Goal: Task Accomplishment & Management: Manage account settings

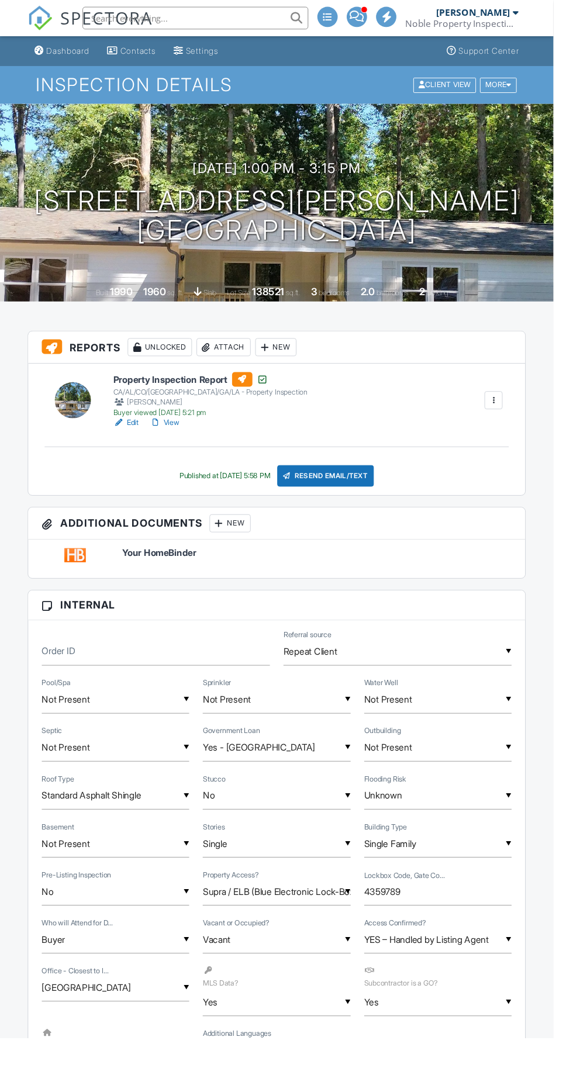
click at [362, 492] on div "Resend Email/Text" at bounding box center [337, 493] width 101 height 22
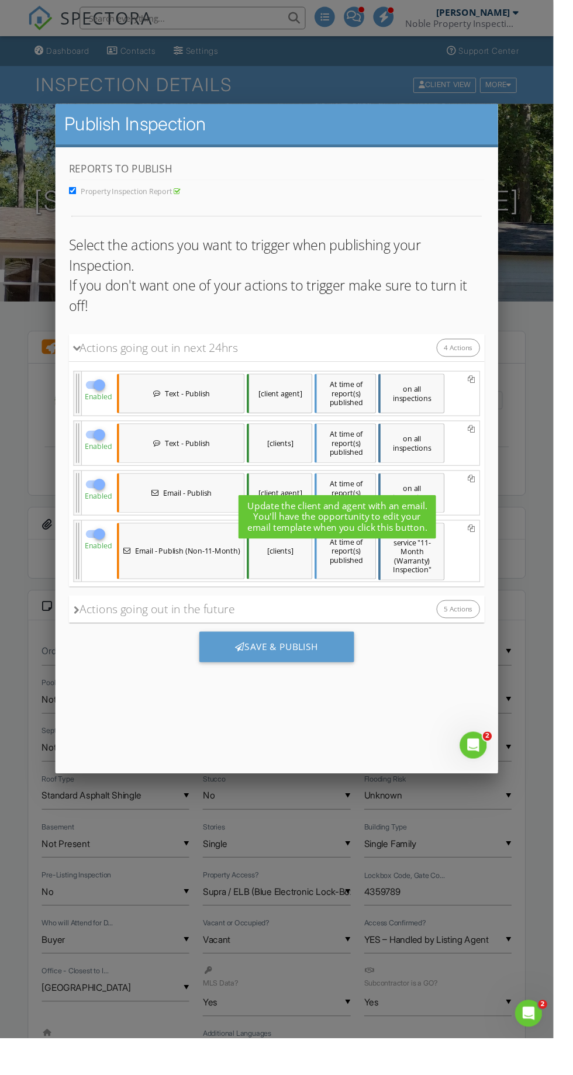
click at [302, 648] on div "Save & Publish" at bounding box center [284, 664] width 161 height 32
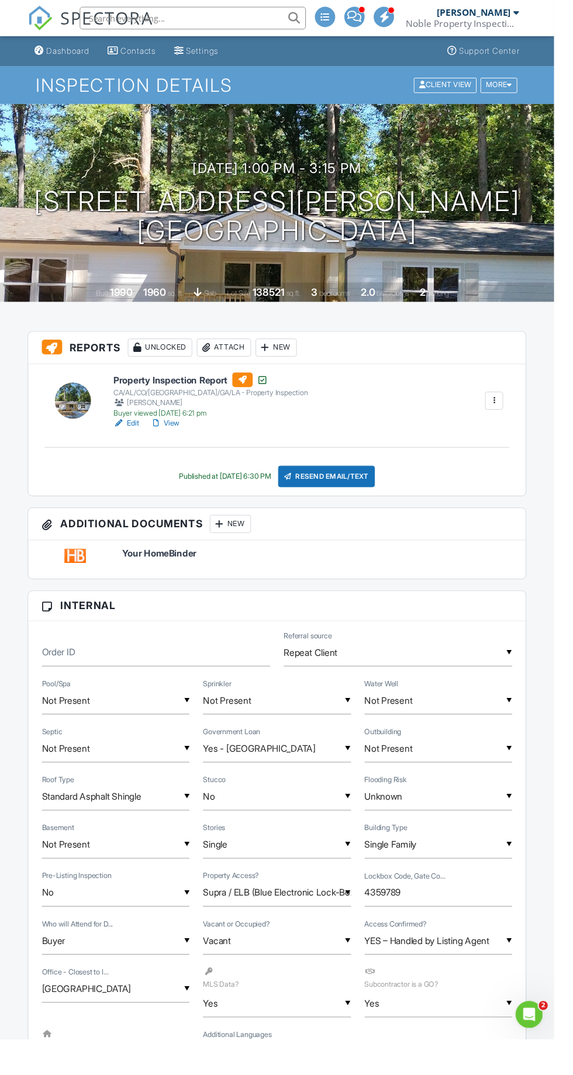
click at [376, 486] on div "Resend Email/Text" at bounding box center [338, 493] width 101 height 22
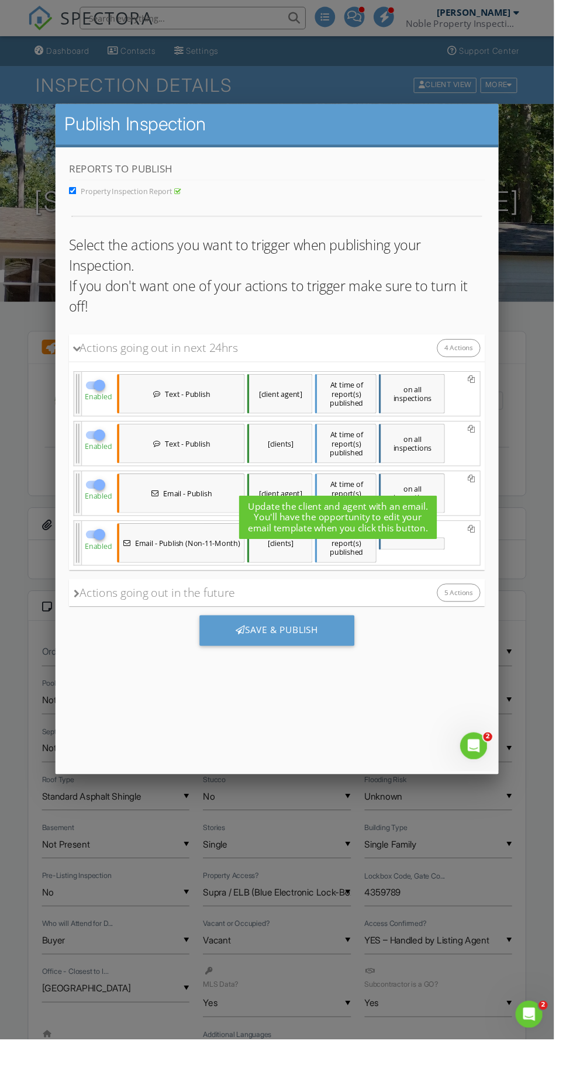
click at [340, 631] on div "Save & Publish" at bounding box center [284, 647] width 161 height 32
